Goal: Information Seeking & Learning: Learn about a topic

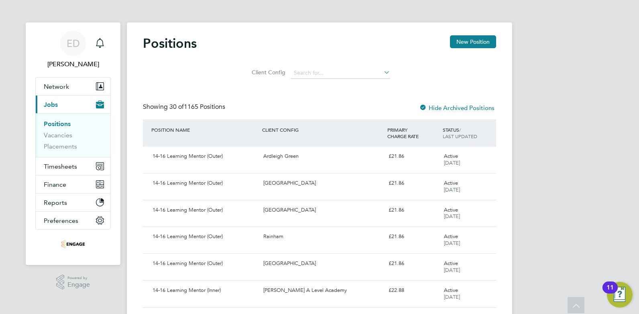
scroll to position [291, 0]
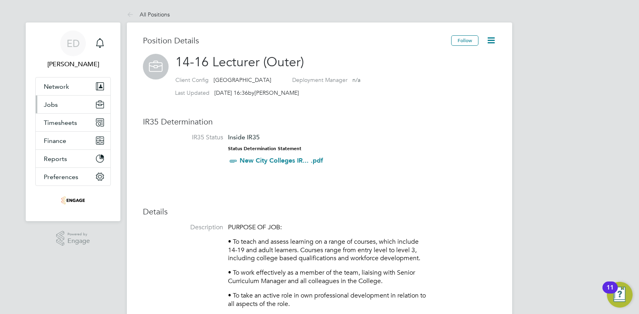
click at [75, 96] on button "Jobs" at bounding box center [73, 104] width 75 height 18
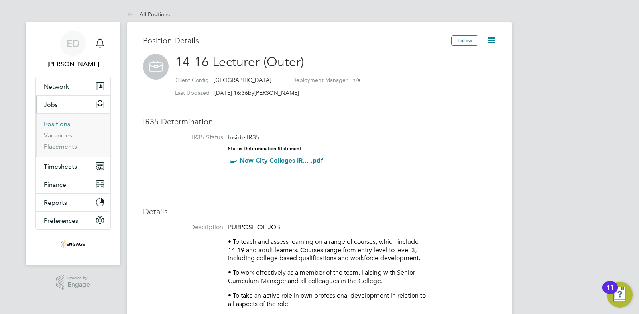
click at [53, 125] on link "Positions" at bounding box center [57, 124] width 26 height 8
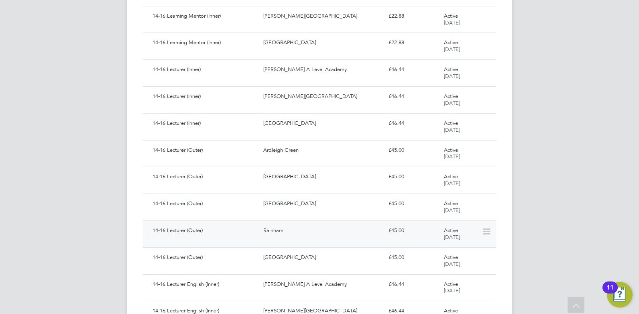
scroll to position [311, 0]
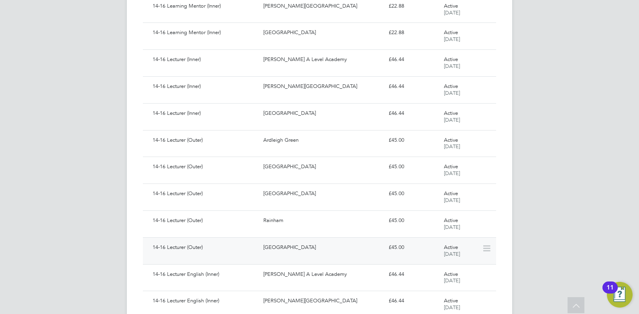
click at [276, 249] on div "[GEOGRAPHIC_DATA]" at bounding box center [322, 247] width 125 height 13
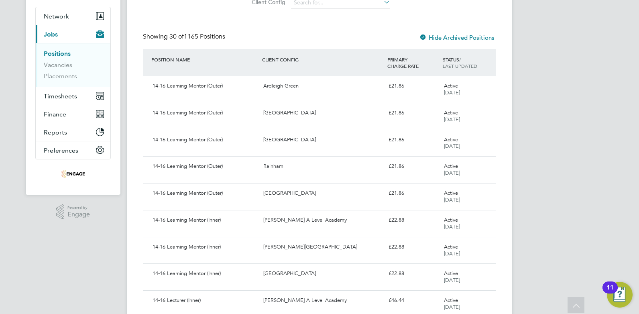
scroll to position [0, 0]
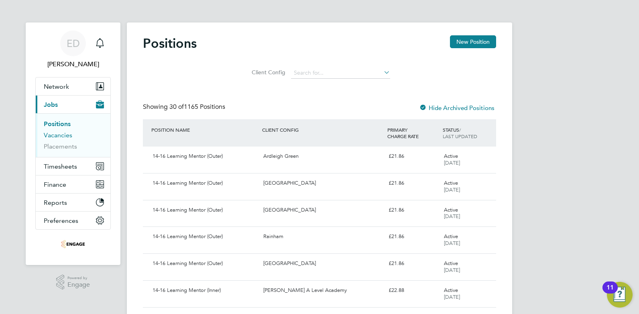
click at [69, 138] on link "Vacancies" at bounding box center [58, 135] width 28 height 8
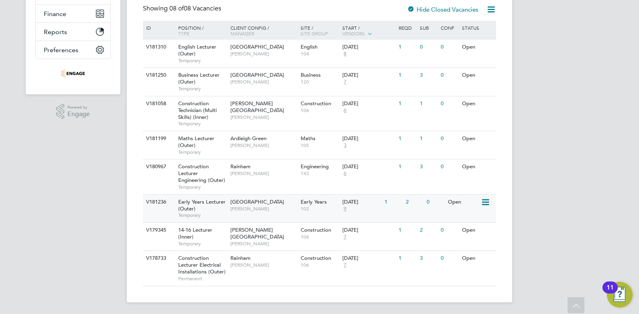
scroll to position [172, 0]
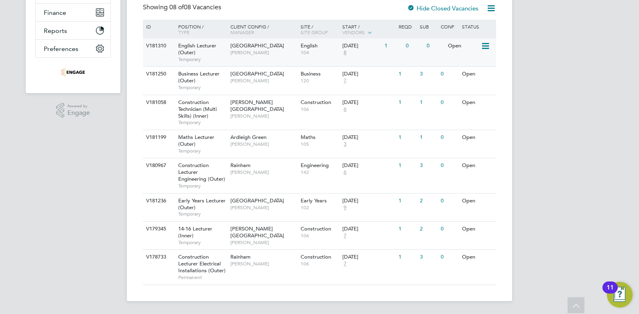
click at [193, 49] on span "English Lecturer (Outer)" at bounding box center [197, 49] width 38 height 14
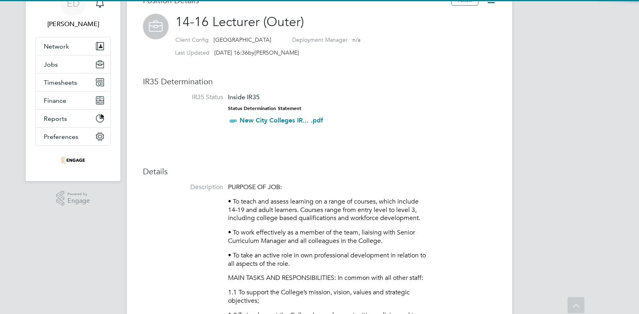
scroll to position [24, 54]
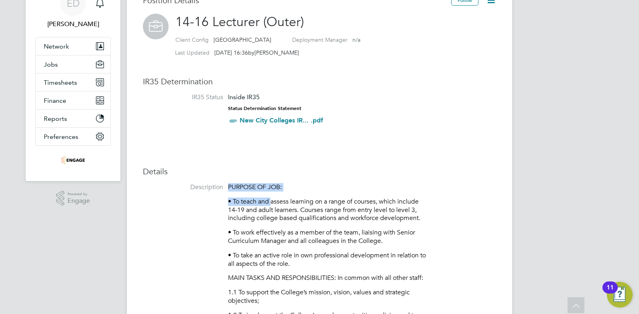
drag, startPoint x: 215, startPoint y: 198, endPoint x: 272, endPoint y: 193, distance: 57.2
drag, startPoint x: 272, startPoint y: 193, endPoint x: 213, endPoint y: 203, distance: 59.3
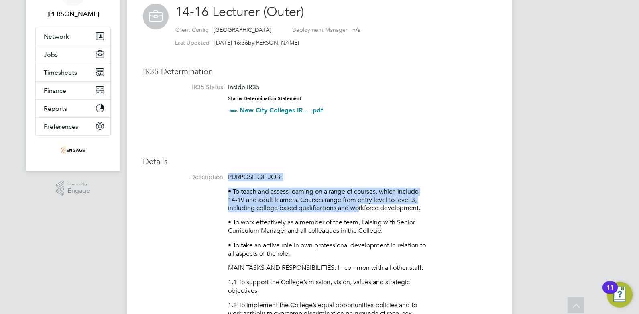
drag, startPoint x: 227, startPoint y: 201, endPoint x: 357, endPoint y: 206, distance: 129.3
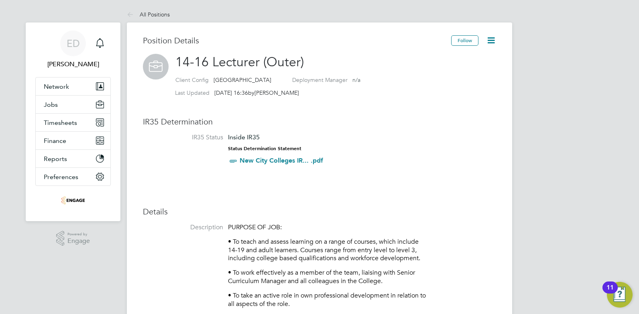
click at [376, 153] on li "IR35 Status Inside IR35 Status Determination Statement New City Colleges IR... …" at bounding box center [319, 153] width 353 height 41
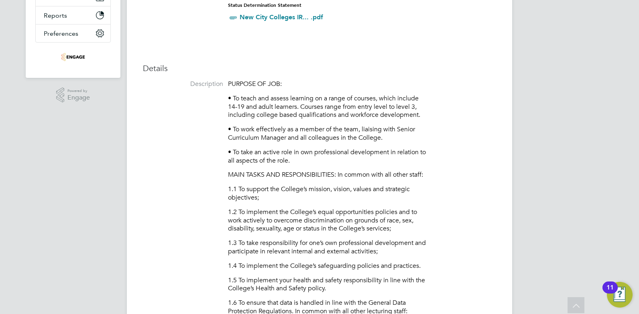
scroll to position [113, 0]
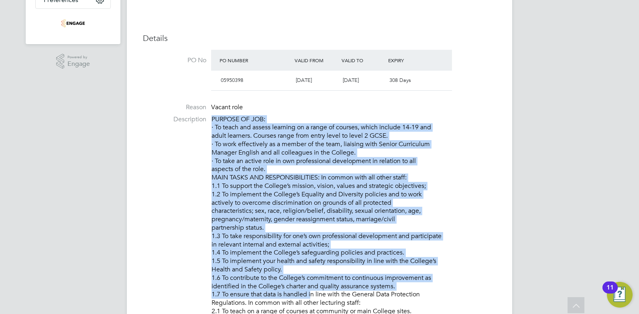
scroll to position [251, 0]
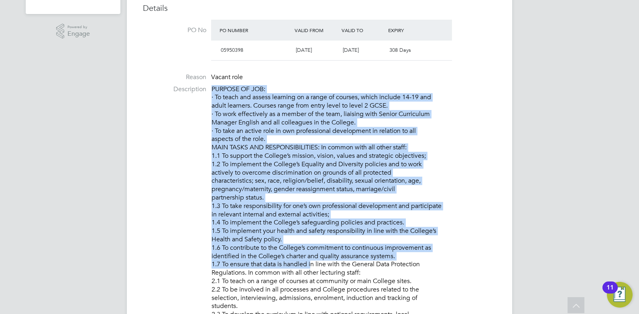
drag, startPoint x: 211, startPoint y: 168, endPoint x: 424, endPoint y: 142, distance: 214.1
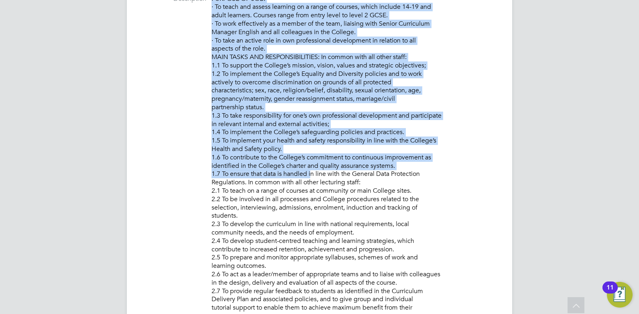
scroll to position [221, 0]
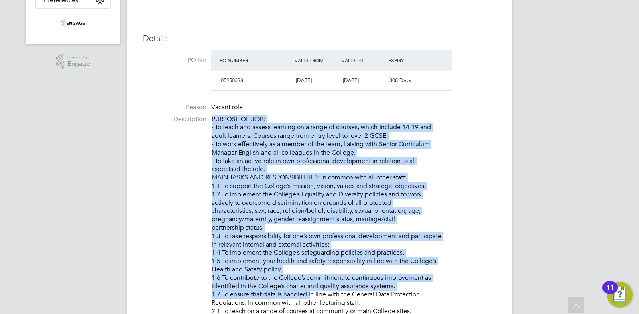
copy p "PURPOSE OF JOB: · To teach and assess learning on a range of courses, which inc…"
click at [179, 50] on li "PO No PO Number Valid From Valid To Expiry 05950398 01 Aug 2025 31 Jul 2026 308…" at bounding box center [319, 72] width 353 height 45
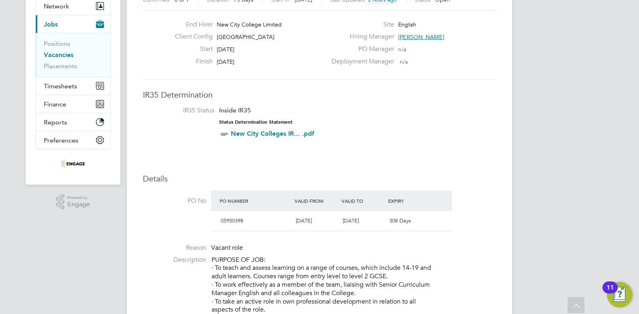
scroll to position [0, 0]
